Goal: Browse casually

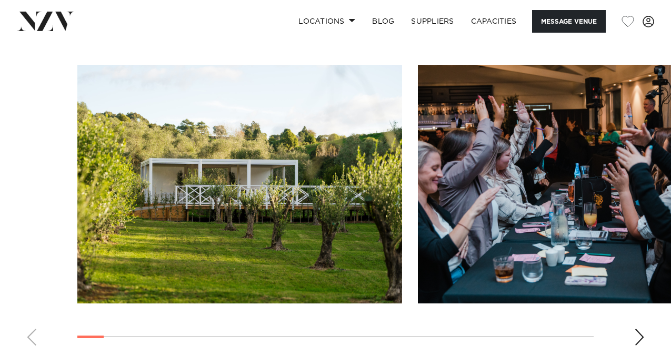
scroll to position [1263, 0]
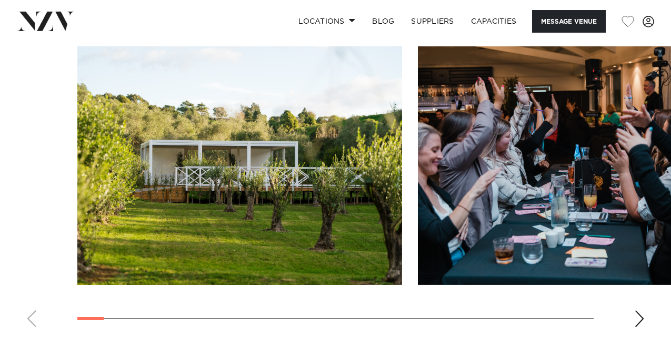
click at [641, 310] on div "Next slide" at bounding box center [639, 318] width 11 height 17
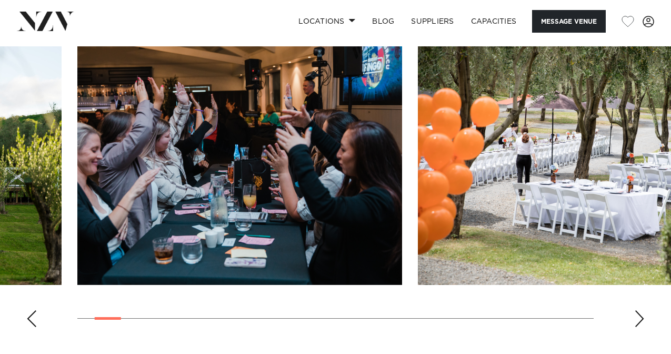
click at [641, 310] on div "Next slide" at bounding box center [639, 318] width 11 height 17
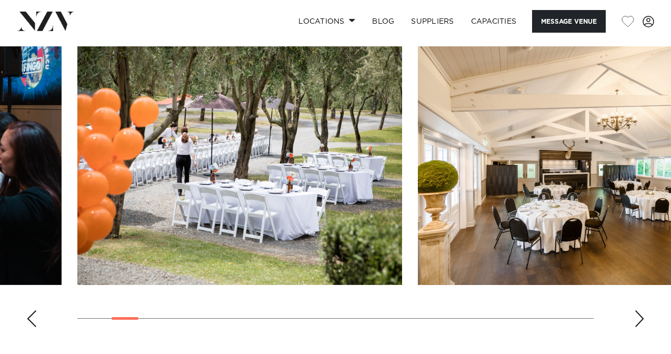
click at [641, 310] on div "Next slide" at bounding box center [639, 318] width 11 height 17
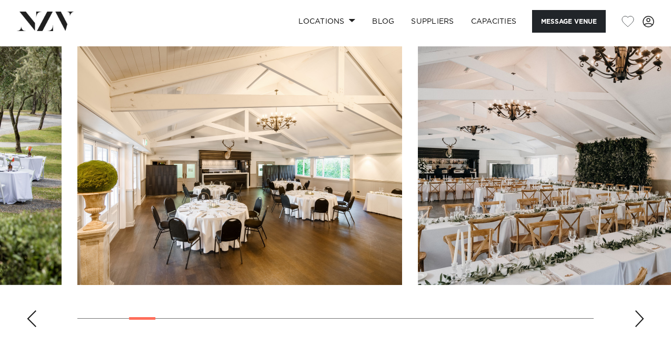
click at [641, 310] on div "Next slide" at bounding box center [639, 318] width 11 height 17
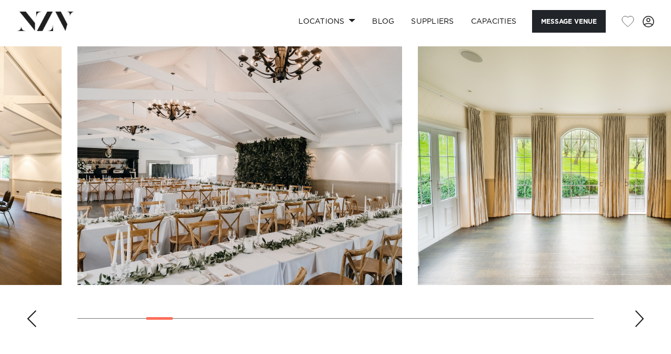
click at [641, 310] on div "Next slide" at bounding box center [639, 318] width 11 height 17
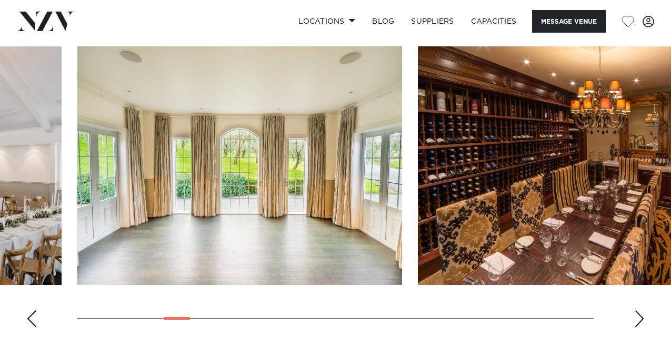
click at [641, 310] on div "Next slide" at bounding box center [639, 318] width 11 height 17
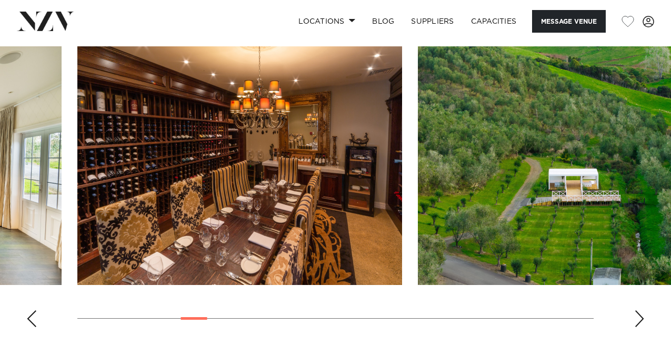
click at [641, 310] on div "Next slide" at bounding box center [639, 318] width 11 height 17
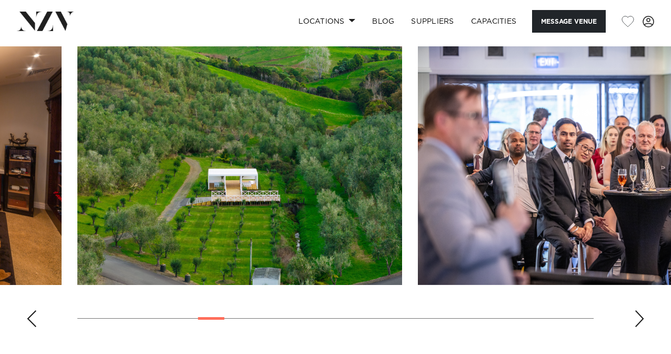
click at [641, 310] on div "Next slide" at bounding box center [639, 318] width 11 height 17
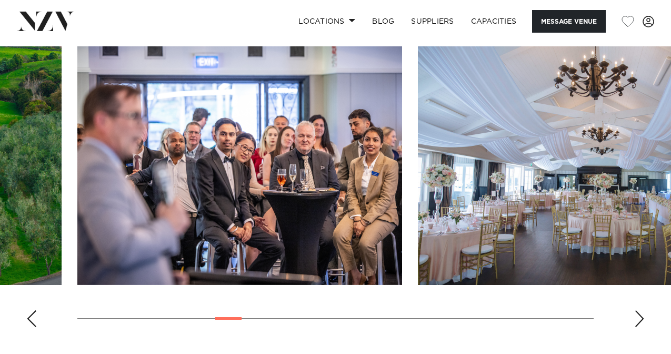
click at [641, 310] on div "Next slide" at bounding box center [639, 318] width 11 height 17
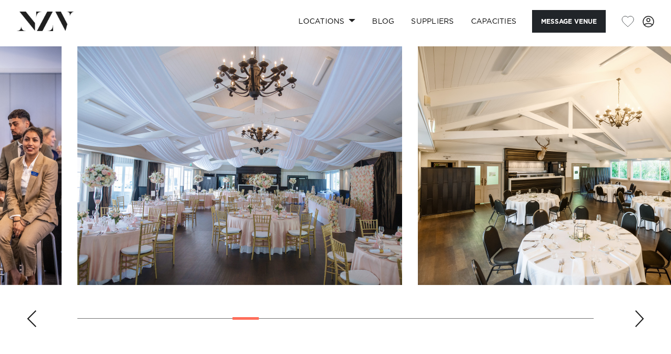
click at [641, 310] on div "Next slide" at bounding box center [639, 318] width 11 height 17
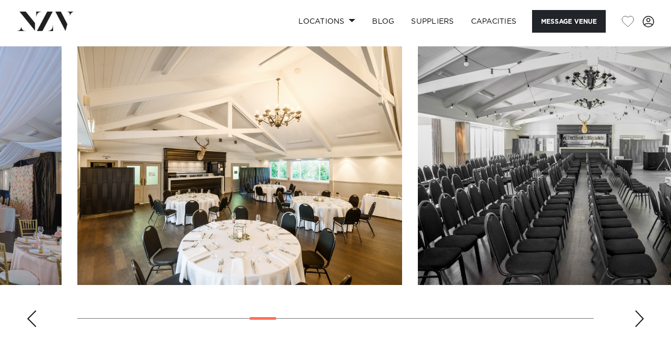
click at [641, 310] on div "Next slide" at bounding box center [639, 318] width 11 height 17
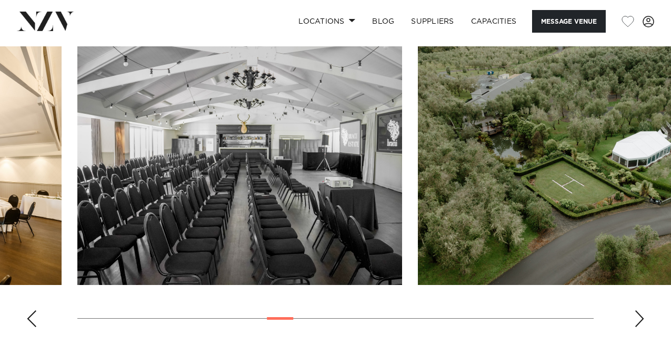
click at [641, 310] on div "Next slide" at bounding box center [639, 318] width 11 height 17
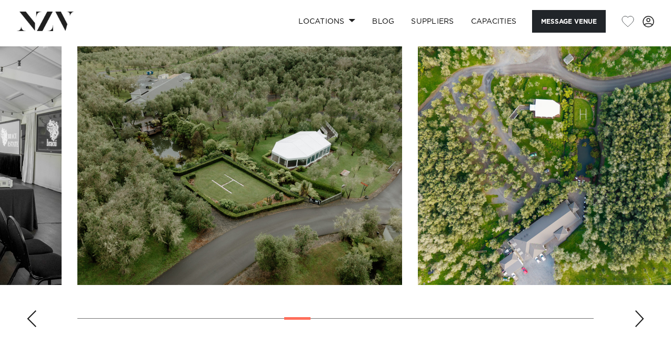
click at [641, 310] on div "Next slide" at bounding box center [639, 318] width 11 height 17
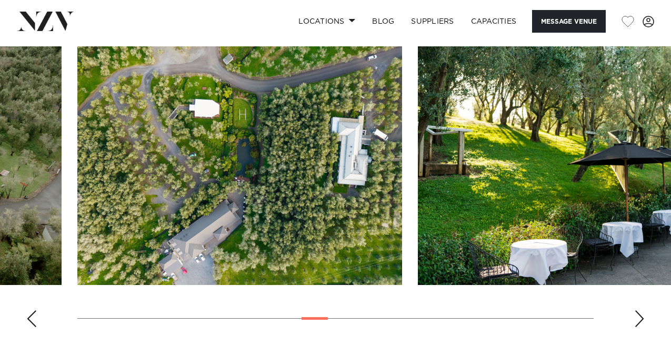
click at [641, 310] on div "Next slide" at bounding box center [639, 318] width 11 height 17
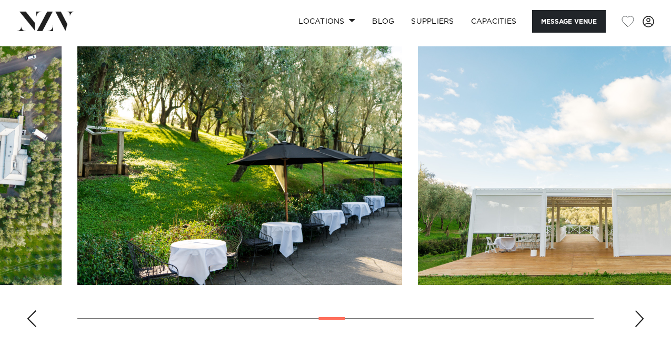
click at [641, 310] on div "Next slide" at bounding box center [639, 318] width 11 height 17
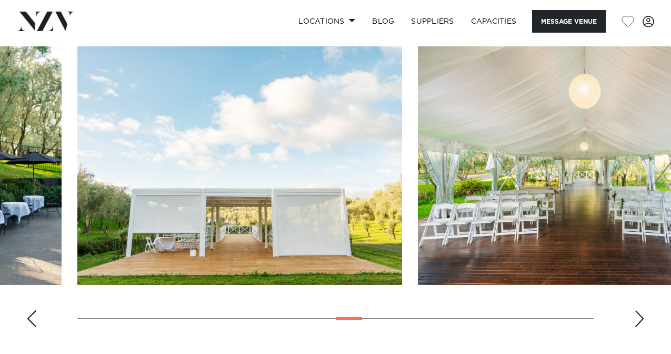
click at [641, 310] on div "Next slide" at bounding box center [639, 318] width 11 height 17
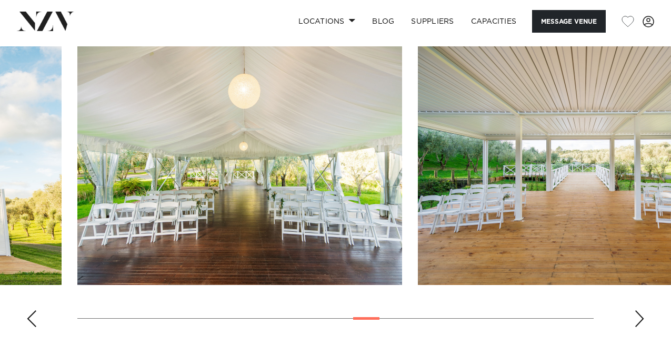
click at [641, 310] on div "Next slide" at bounding box center [639, 318] width 11 height 17
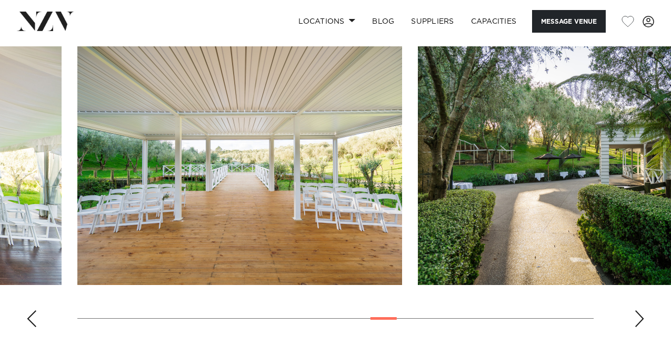
click at [641, 310] on div "Next slide" at bounding box center [639, 318] width 11 height 17
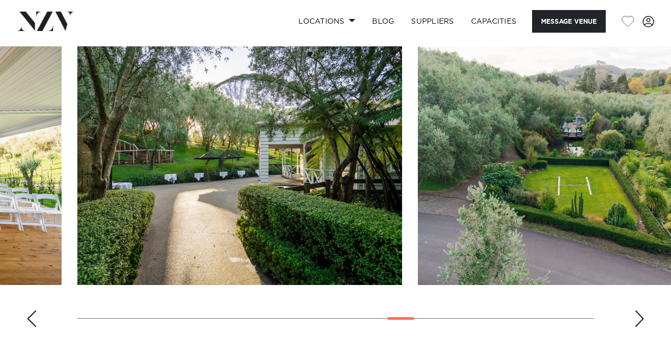
click at [641, 310] on div "Next slide" at bounding box center [639, 318] width 11 height 17
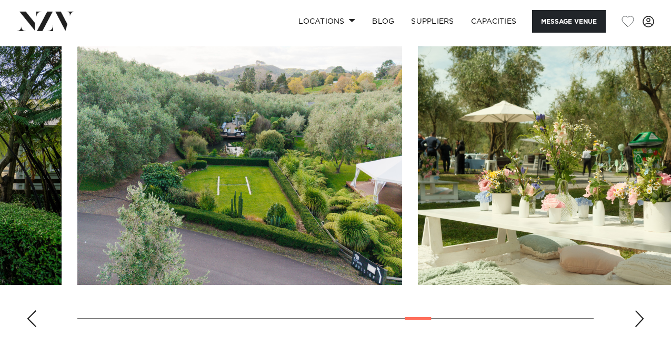
click at [641, 310] on div "Next slide" at bounding box center [639, 318] width 11 height 17
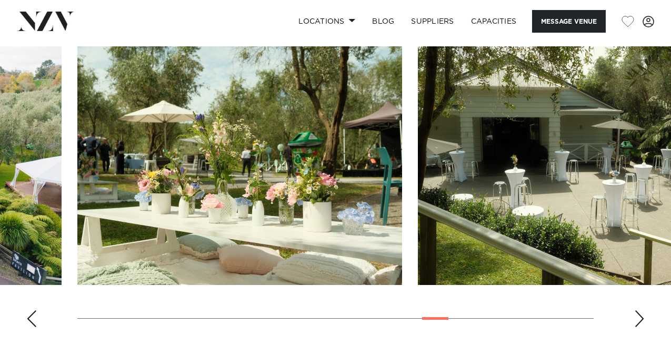
click at [641, 310] on div "Next slide" at bounding box center [639, 318] width 11 height 17
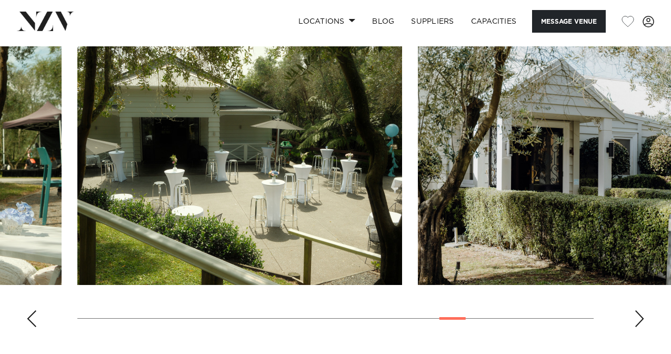
click at [641, 310] on div "Next slide" at bounding box center [639, 318] width 11 height 17
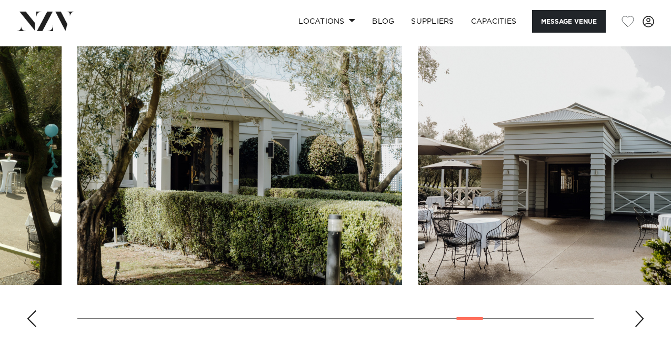
click at [641, 310] on div "Next slide" at bounding box center [639, 318] width 11 height 17
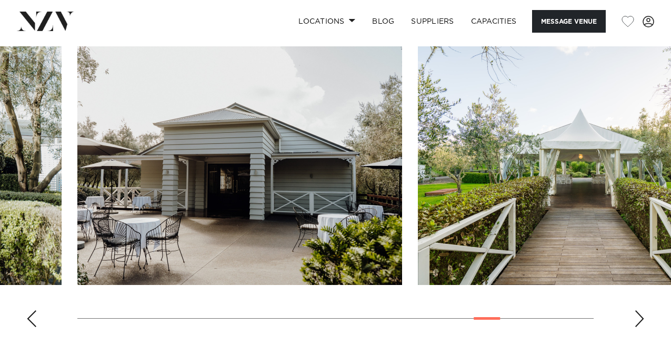
click at [641, 310] on div "Next slide" at bounding box center [639, 318] width 11 height 17
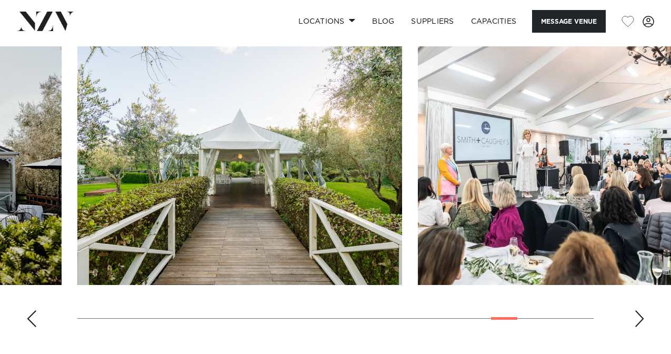
click at [641, 310] on div "Next slide" at bounding box center [639, 318] width 11 height 17
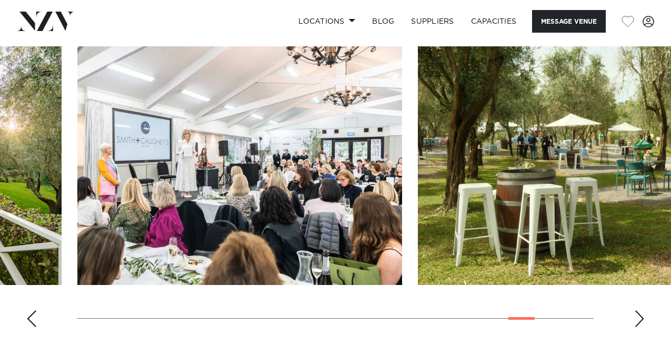
click at [641, 310] on div "Next slide" at bounding box center [639, 318] width 11 height 17
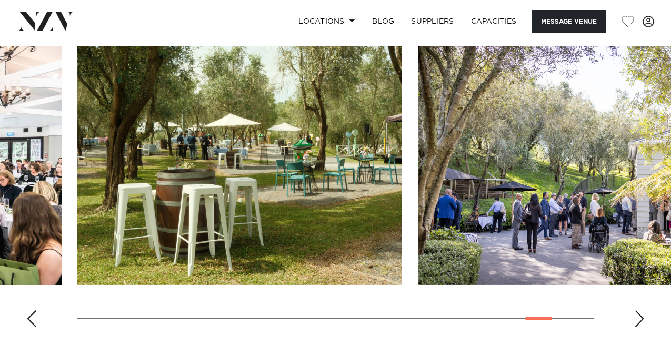
click at [641, 310] on div "Next slide" at bounding box center [639, 318] width 11 height 17
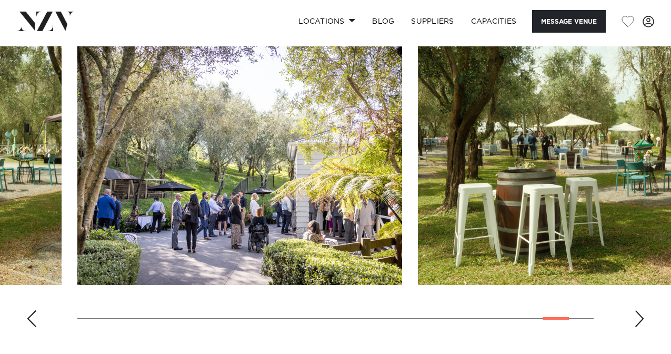
click at [641, 310] on div "Next slide" at bounding box center [639, 318] width 11 height 17
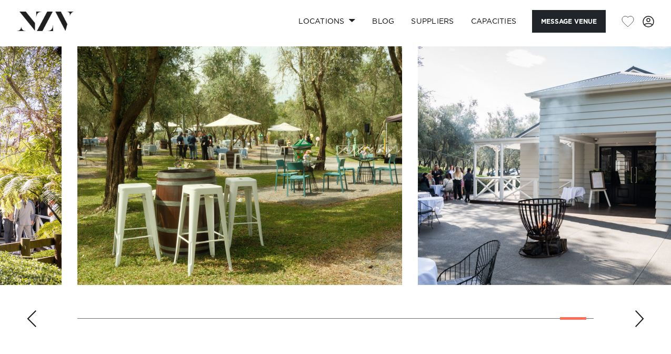
click at [641, 310] on div "Next slide" at bounding box center [639, 318] width 11 height 17
